Goal: Task Accomplishment & Management: Use online tool/utility

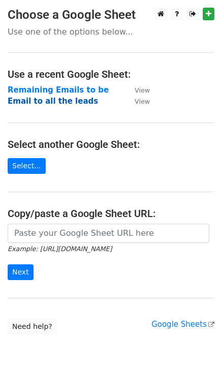
click at [62, 98] on strong "Email to all the leads" at bounding box center [53, 101] width 90 height 9
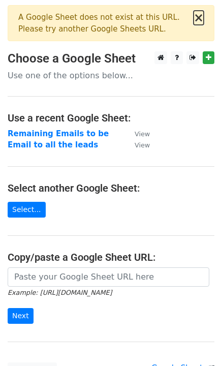
click at [197, 19] on button "×" at bounding box center [199, 18] width 10 height 12
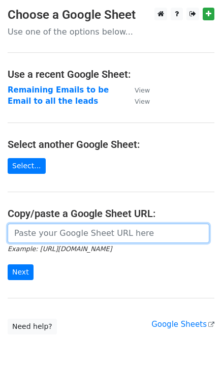
click at [52, 239] on input "url" at bounding box center [109, 232] width 202 height 19
paste input "https://docs.google.com/spreadsheets/d/1jl_tziomrOy9uH4uJkilHLwBT8Wn4FKWiH4NYqD…"
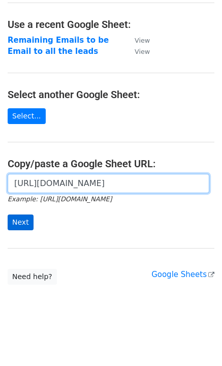
type input "https://docs.google.com/spreadsheets/d/1jl_tziomrOy9uH4uJkilHLwBT8Wn4FKWiH4NYqD…"
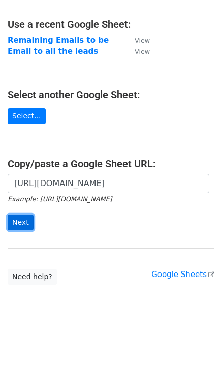
scroll to position [0, 0]
click at [19, 222] on input "Next" at bounding box center [21, 222] width 26 height 16
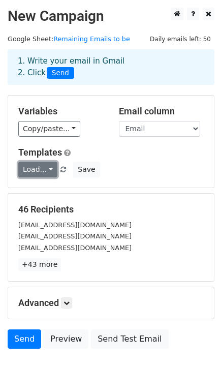
click at [48, 170] on link "Load..." at bounding box center [37, 170] width 39 height 16
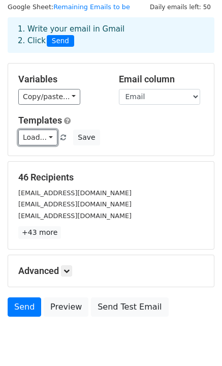
scroll to position [69, 0]
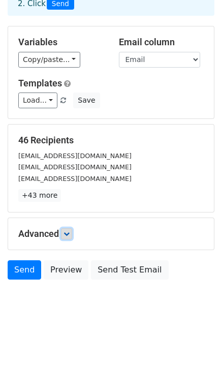
click at [66, 234] on icon at bounding box center [66, 234] width 6 height 6
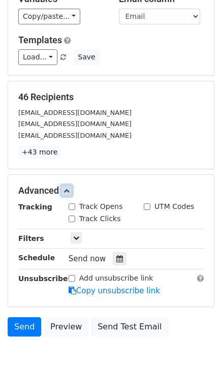
scroll to position [104, 0]
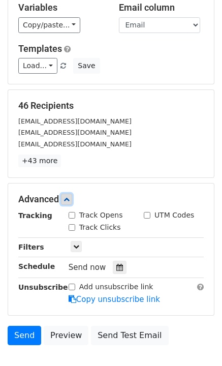
click at [72, 200] on link at bounding box center [66, 199] width 11 height 11
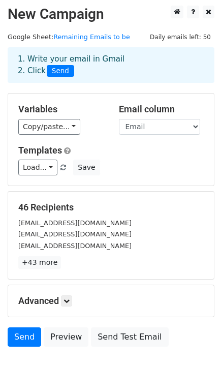
scroll to position [0, 0]
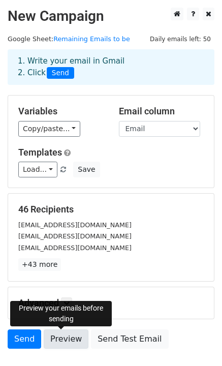
click at [66, 346] on link "Preview" at bounding box center [66, 338] width 45 height 19
click at [55, 336] on link "Preview" at bounding box center [66, 338] width 45 height 19
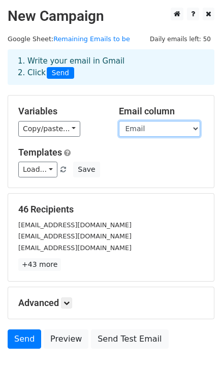
click at [167, 127] on select "Name Email" at bounding box center [159, 129] width 81 height 16
click at [119, 121] on select "Name Email" at bounding box center [159, 129] width 81 height 16
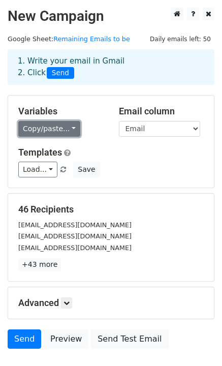
click at [65, 127] on link "Copy/paste..." at bounding box center [49, 129] width 62 height 16
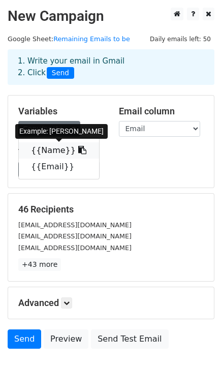
click at [78, 152] on icon at bounding box center [82, 150] width 8 height 8
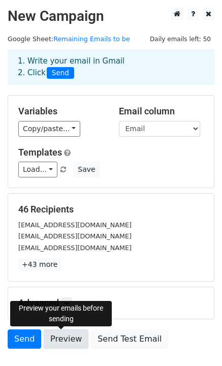
click at [61, 335] on link "Preview" at bounding box center [66, 338] width 45 height 19
click at [46, 337] on link "Preview" at bounding box center [66, 338] width 45 height 19
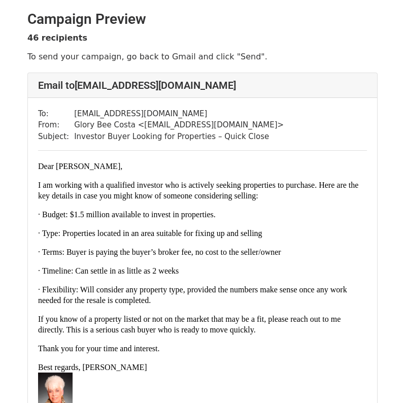
drag, startPoint x: 39, startPoint y: 165, endPoint x: 159, endPoint y: 368, distance: 236.6
click at [159, 368] on div "Dear Michael Shorter, I am working with a qualified investor who is actively se…" at bounding box center [202, 267] width 329 height 212
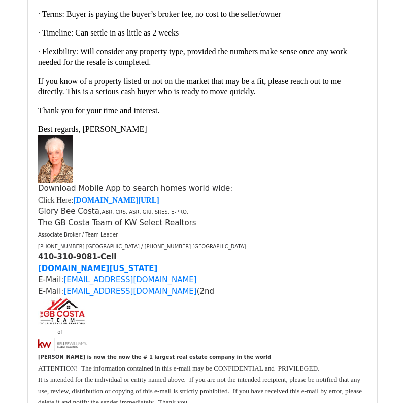
scroll to position [245, 0]
